Goal: Task Accomplishment & Management: Manage account settings

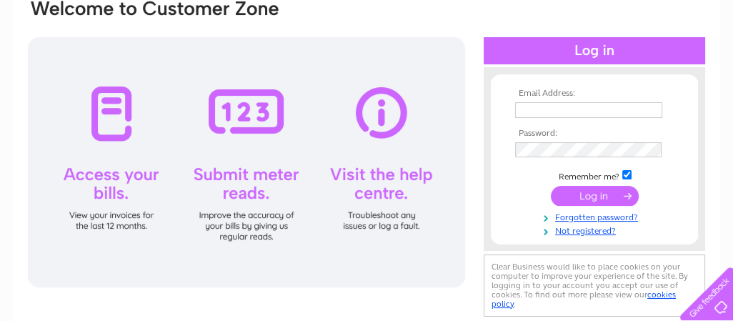
scroll to position [125, 0]
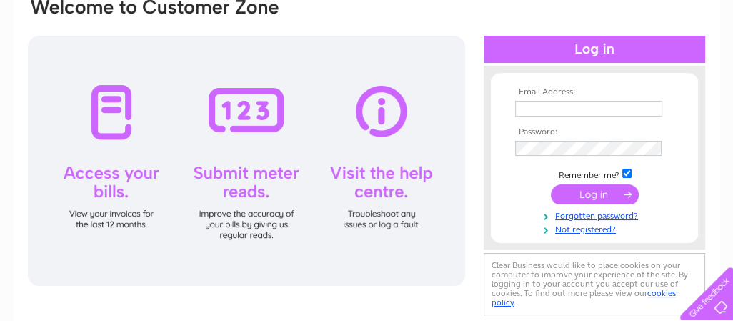
type input "johnbrakspear@gmail.com"
click at [601, 192] on input "submit" at bounding box center [595, 194] width 88 height 20
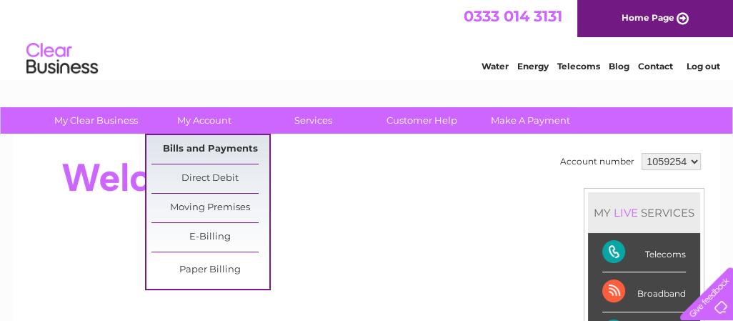
click at [199, 145] on link "Bills and Payments" at bounding box center [210, 149] width 118 height 29
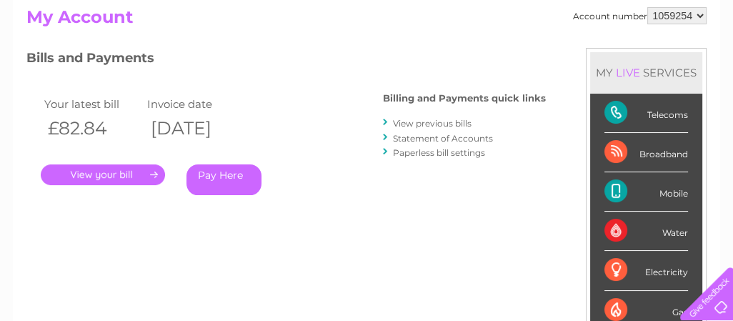
scroll to position [160, 0]
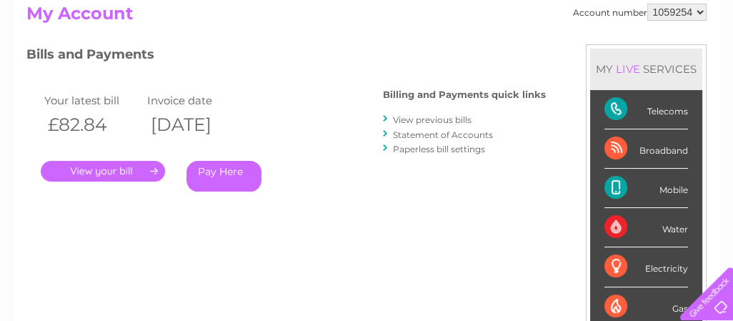
click at [104, 169] on link "." at bounding box center [103, 171] width 124 height 21
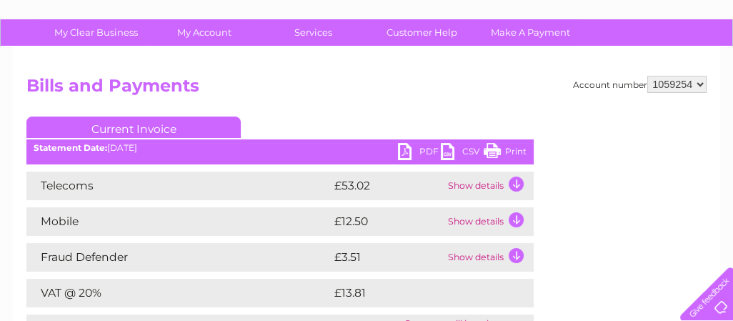
scroll to position [89, 0]
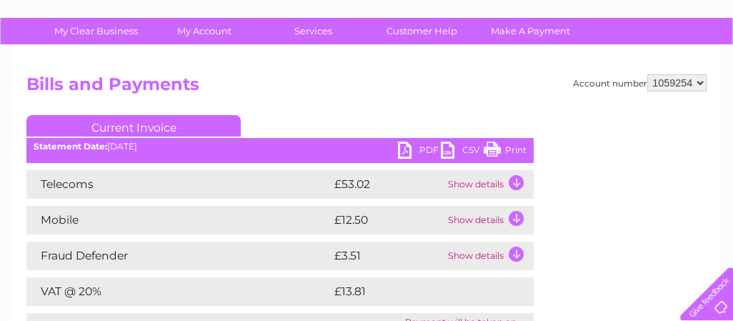
click at [410, 146] on link "PDF" at bounding box center [419, 151] width 43 height 21
